Goal: Find specific page/section: Find specific page/section

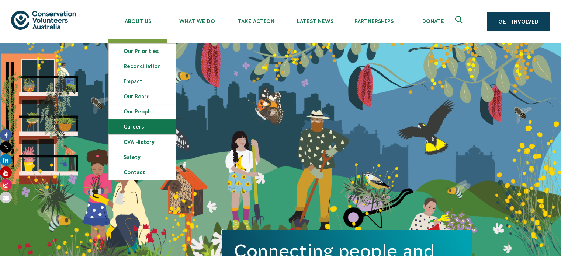
click at [142, 128] on link "Careers" at bounding box center [142, 127] width 67 height 15
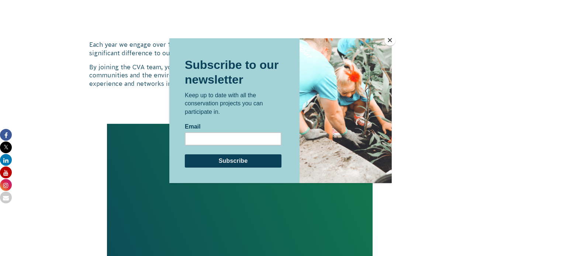
scroll to position [576, 0]
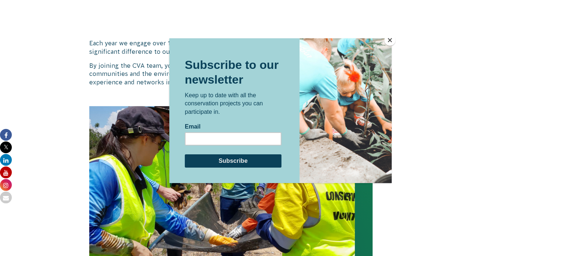
click at [387, 39] on button "Close" at bounding box center [389, 40] width 11 height 11
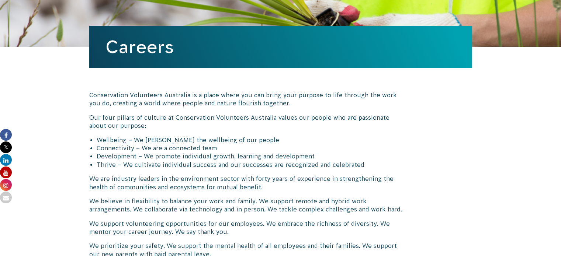
scroll to position [0, 0]
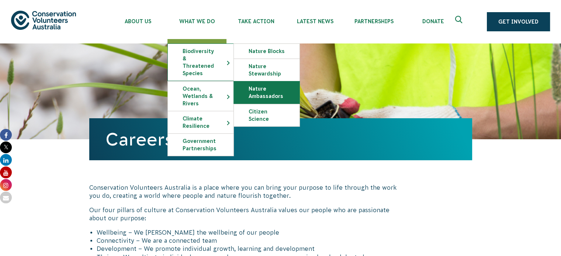
click at [249, 98] on link "Nature Ambassadors" at bounding box center [267, 93] width 66 height 22
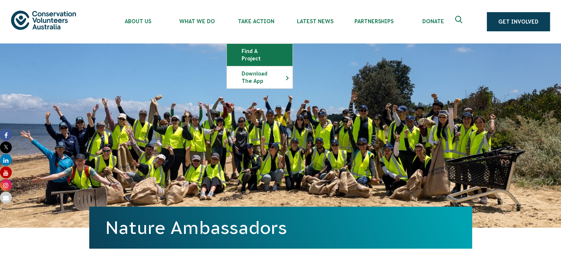
click at [263, 51] on link "Find a project" at bounding box center [260, 55] width 66 height 22
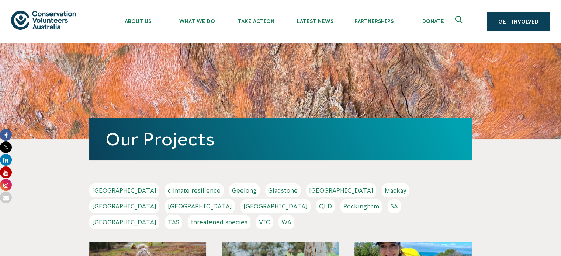
scroll to position [25, 0]
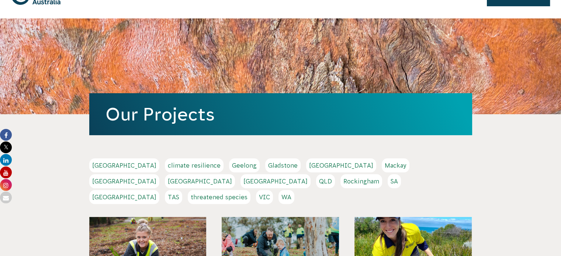
click at [235, 175] on link "NSW" at bounding box center [200, 182] width 70 height 14
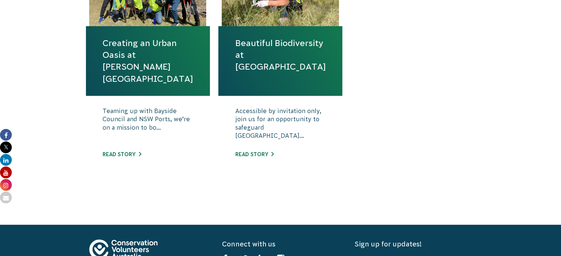
scroll to position [336, 0]
